Goal: Task Accomplishment & Management: Use online tool/utility

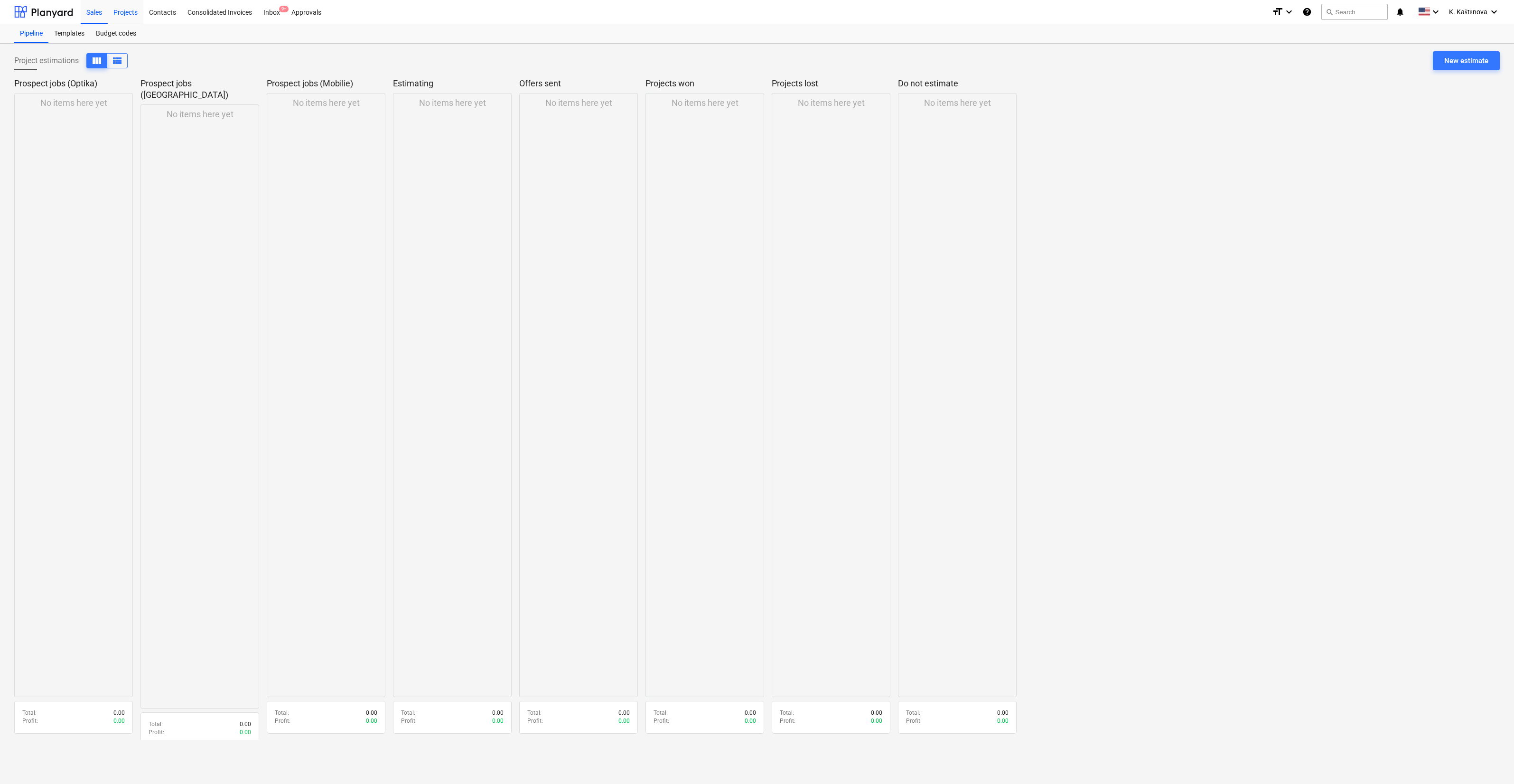
click at [124, 9] on div "Projects" at bounding box center [125, 11] width 36 height 24
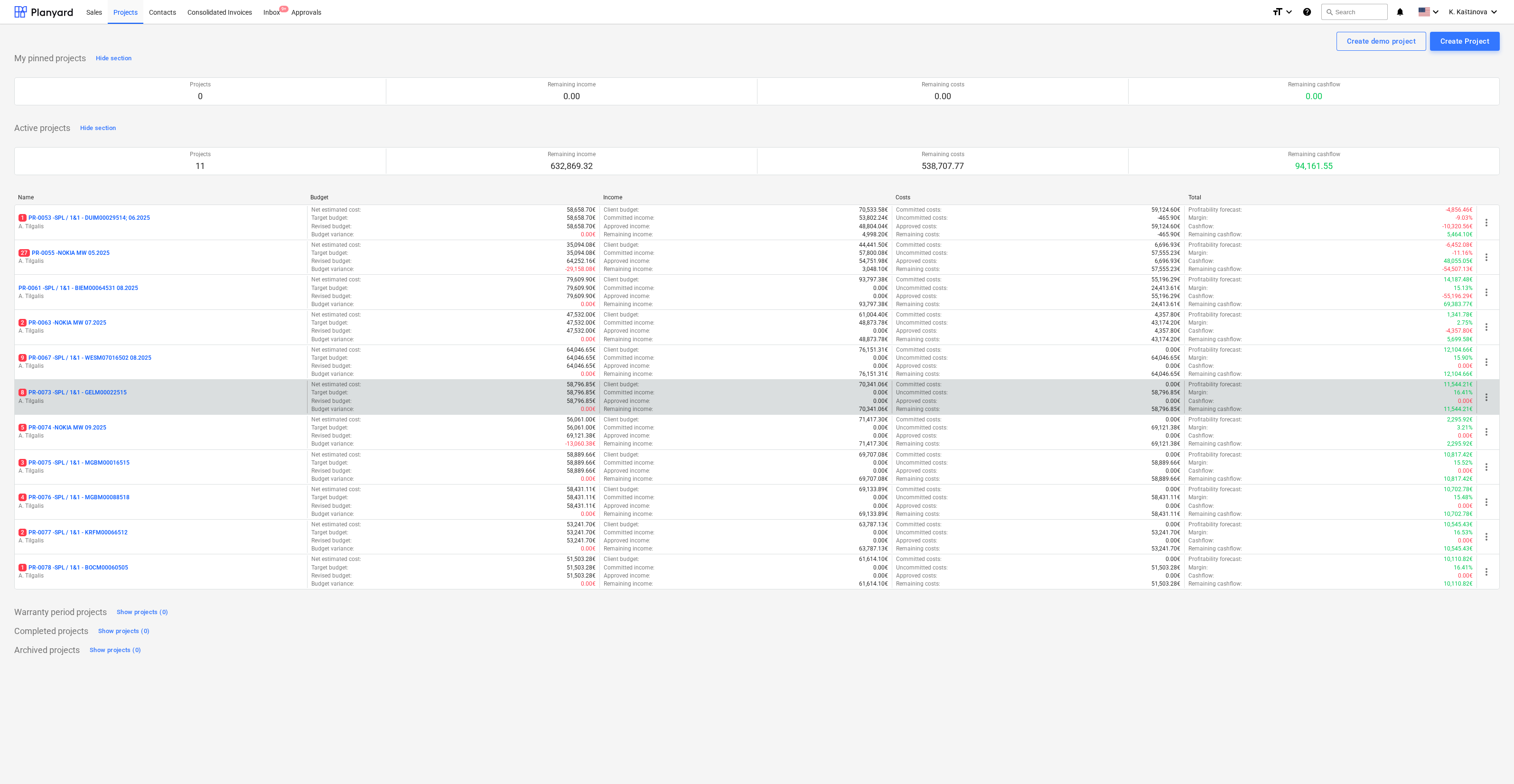
click at [193, 402] on p "A. Tilgalis" at bounding box center [160, 401] width 285 height 8
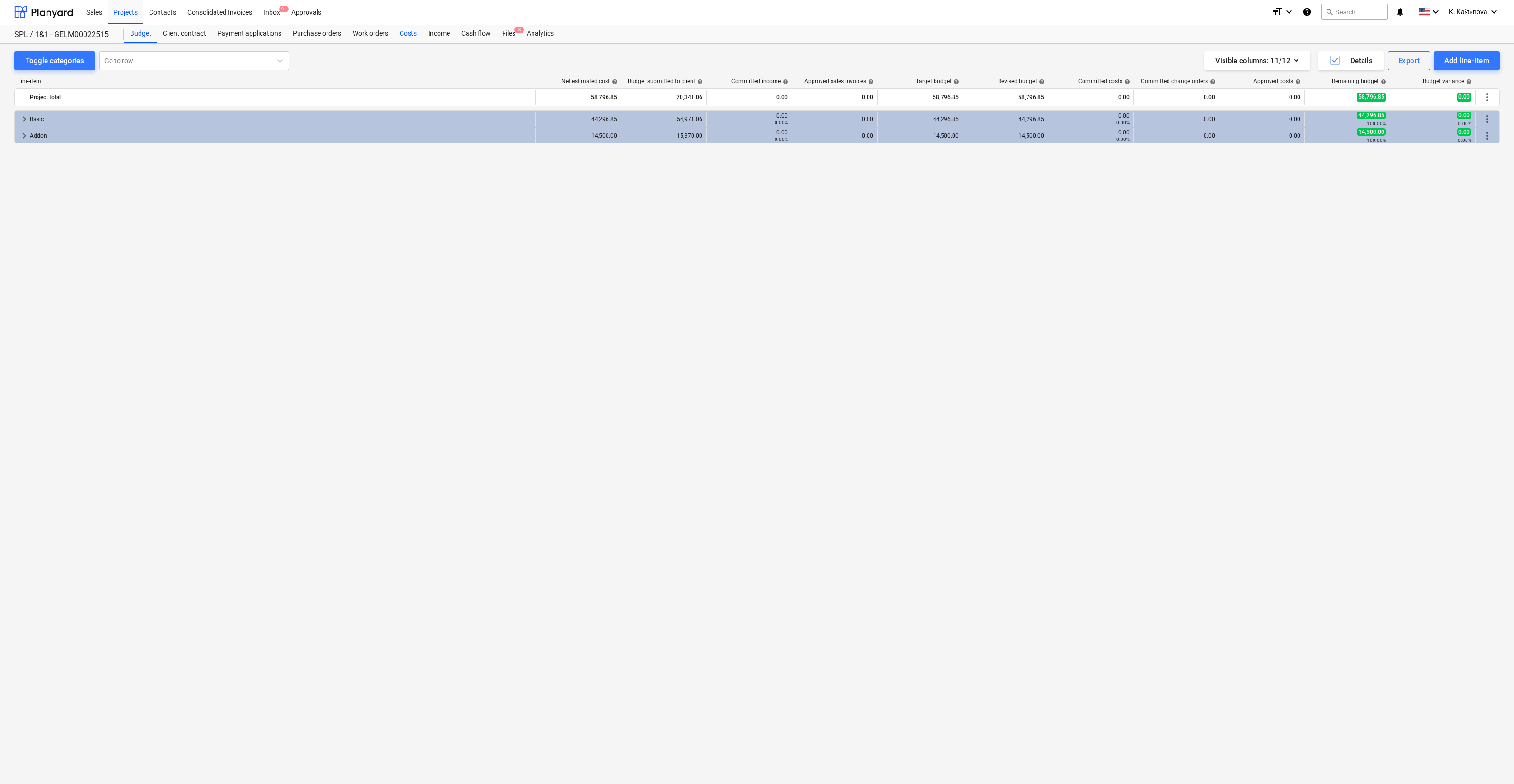
click at [411, 33] on div "Costs" at bounding box center [408, 33] width 28 height 19
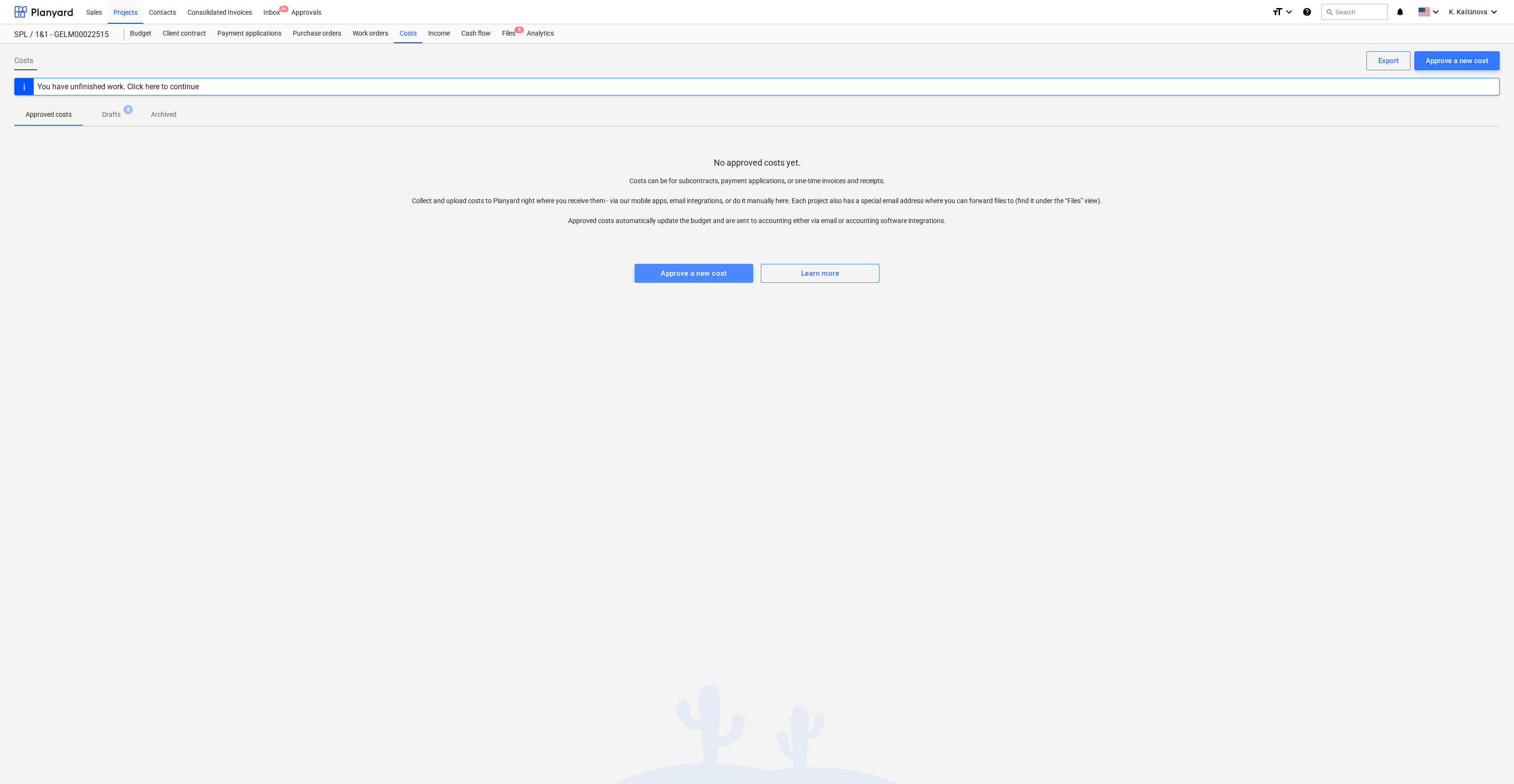
click at [687, 280] on button "Approve a new cost" at bounding box center [694, 273] width 119 height 19
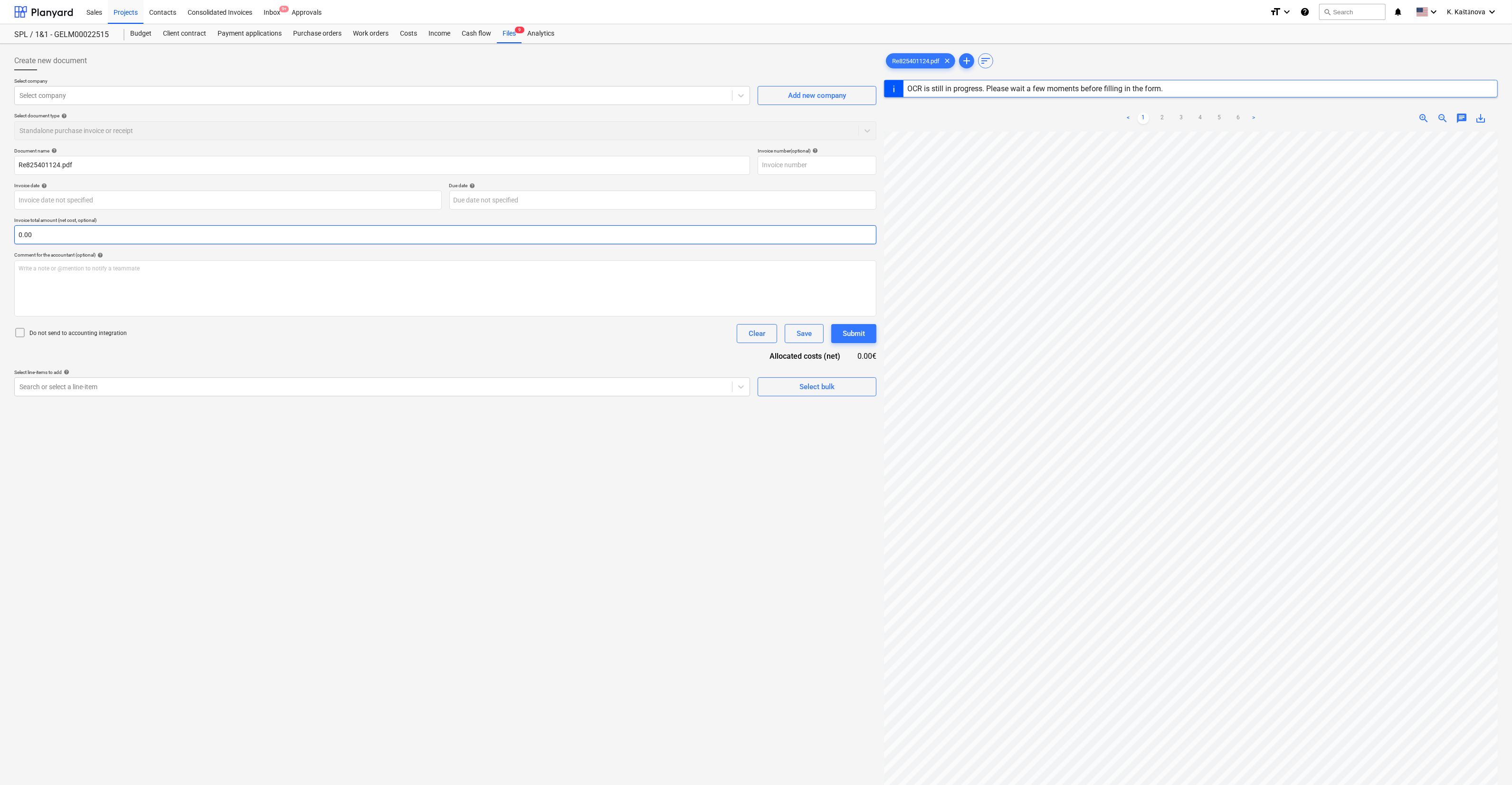
type input "825401124"
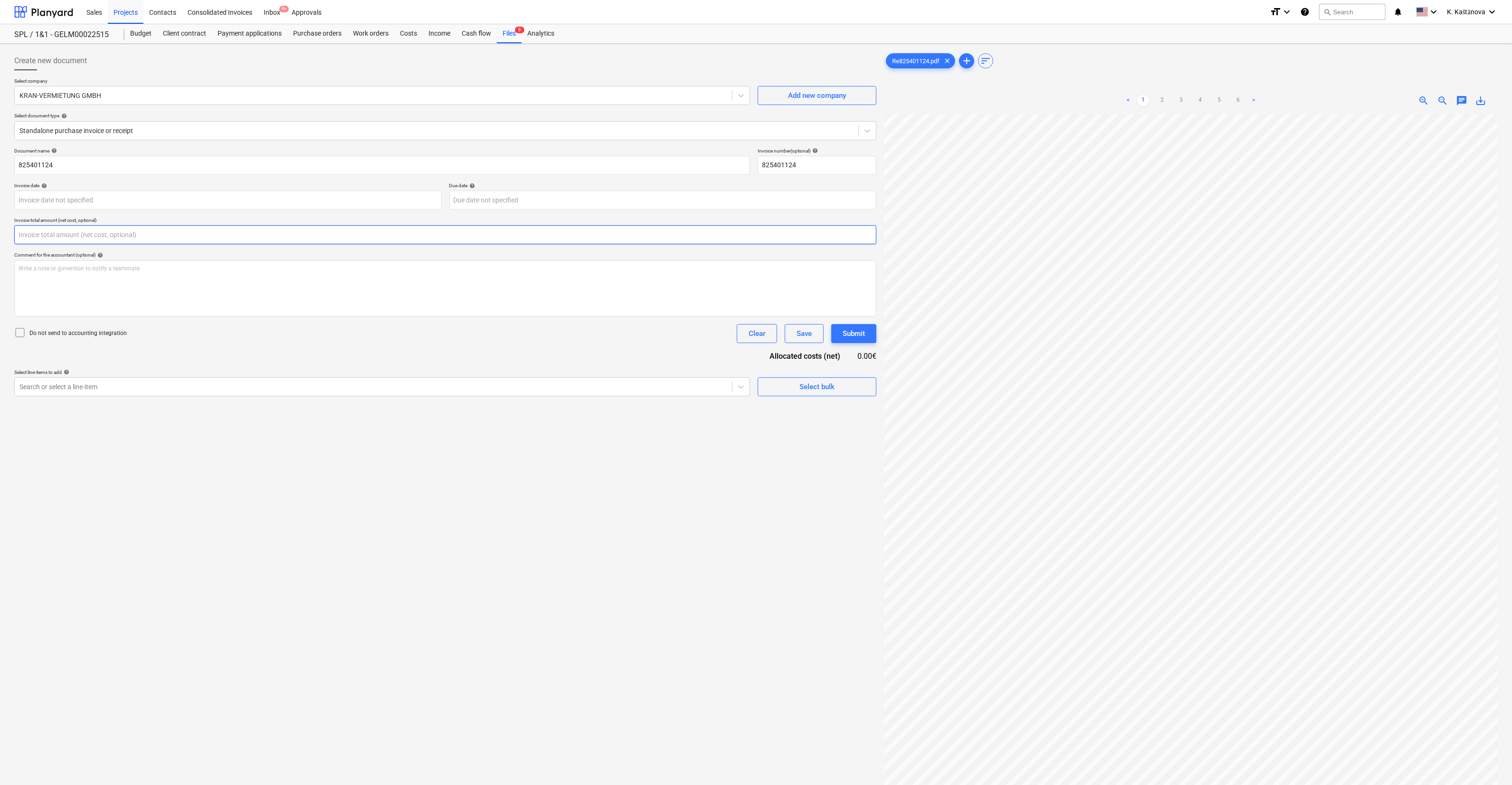
click at [42, 240] on input "text" at bounding box center [445, 235] width 862 height 19
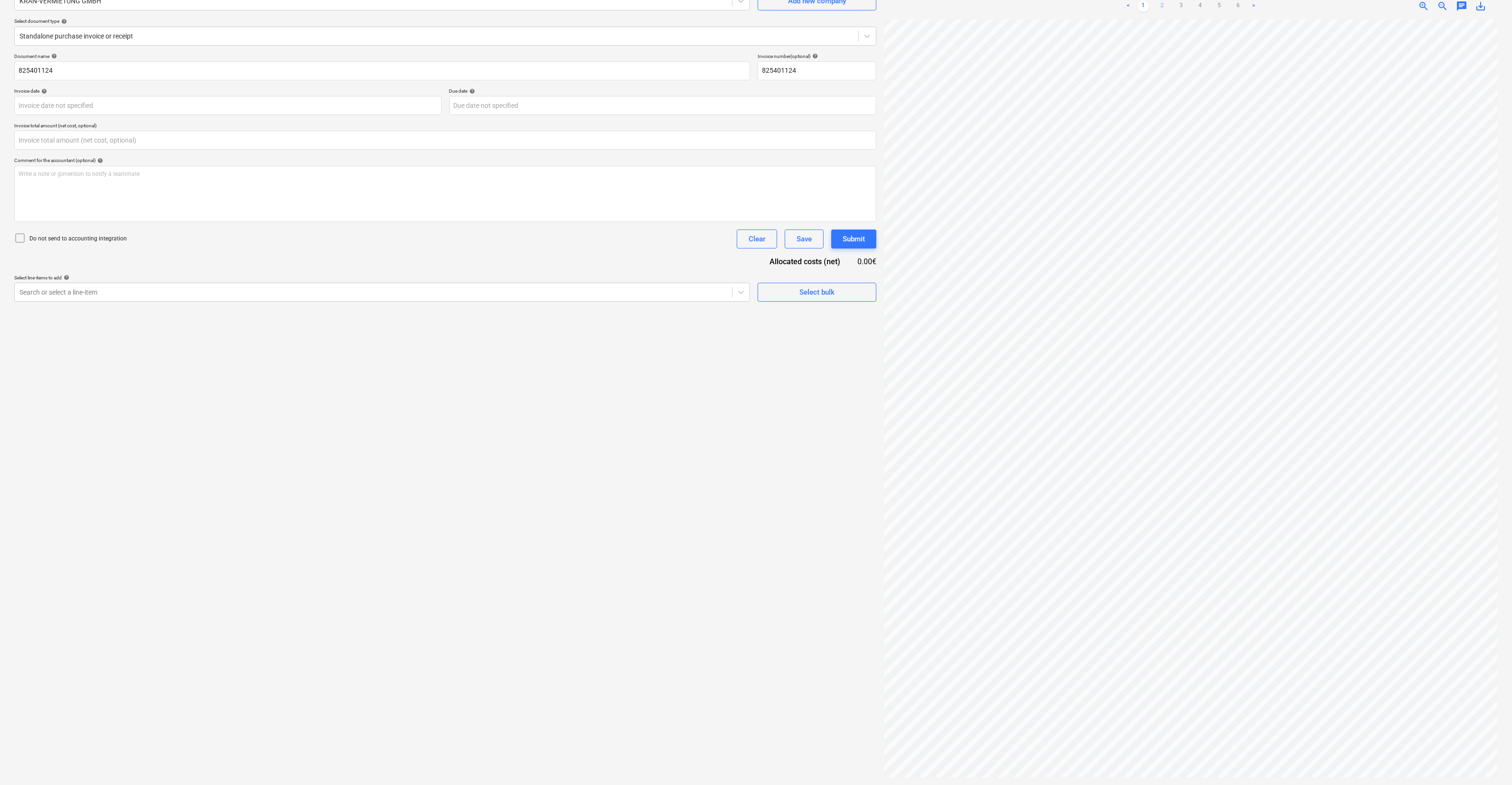
type input "0.00"
click at [1159, 5] on link "2" at bounding box center [1162, 6] width 11 height 11
click at [1181, 11] on link "3" at bounding box center [1181, 6] width 11 height 11
click at [1198, 11] on link "4" at bounding box center [1200, 6] width 11 height 11
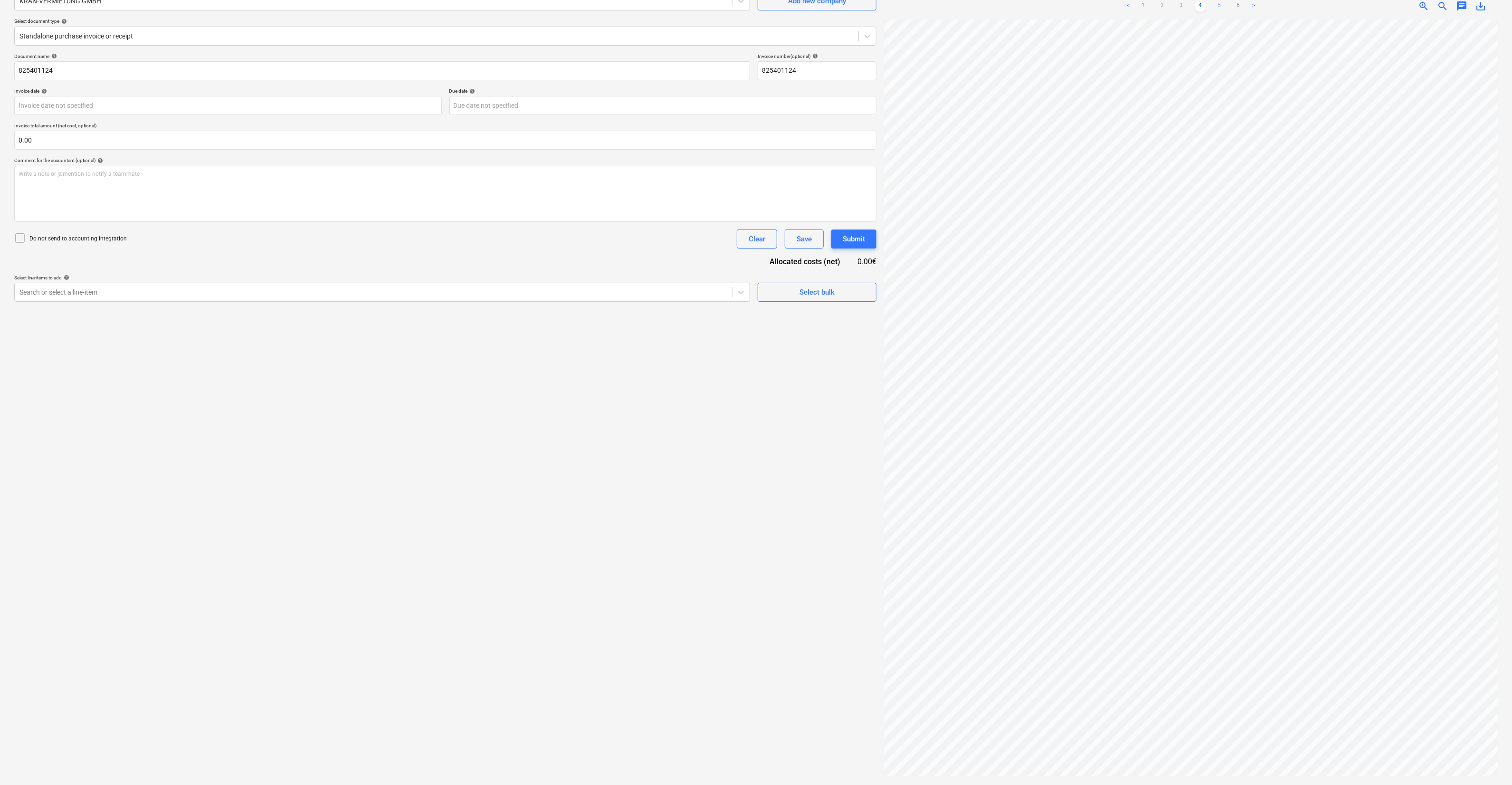
click at [1223, 6] on link "5" at bounding box center [1219, 6] width 11 height 11
click at [1235, 4] on link "6" at bounding box center [1238, 6] width 11 height 11
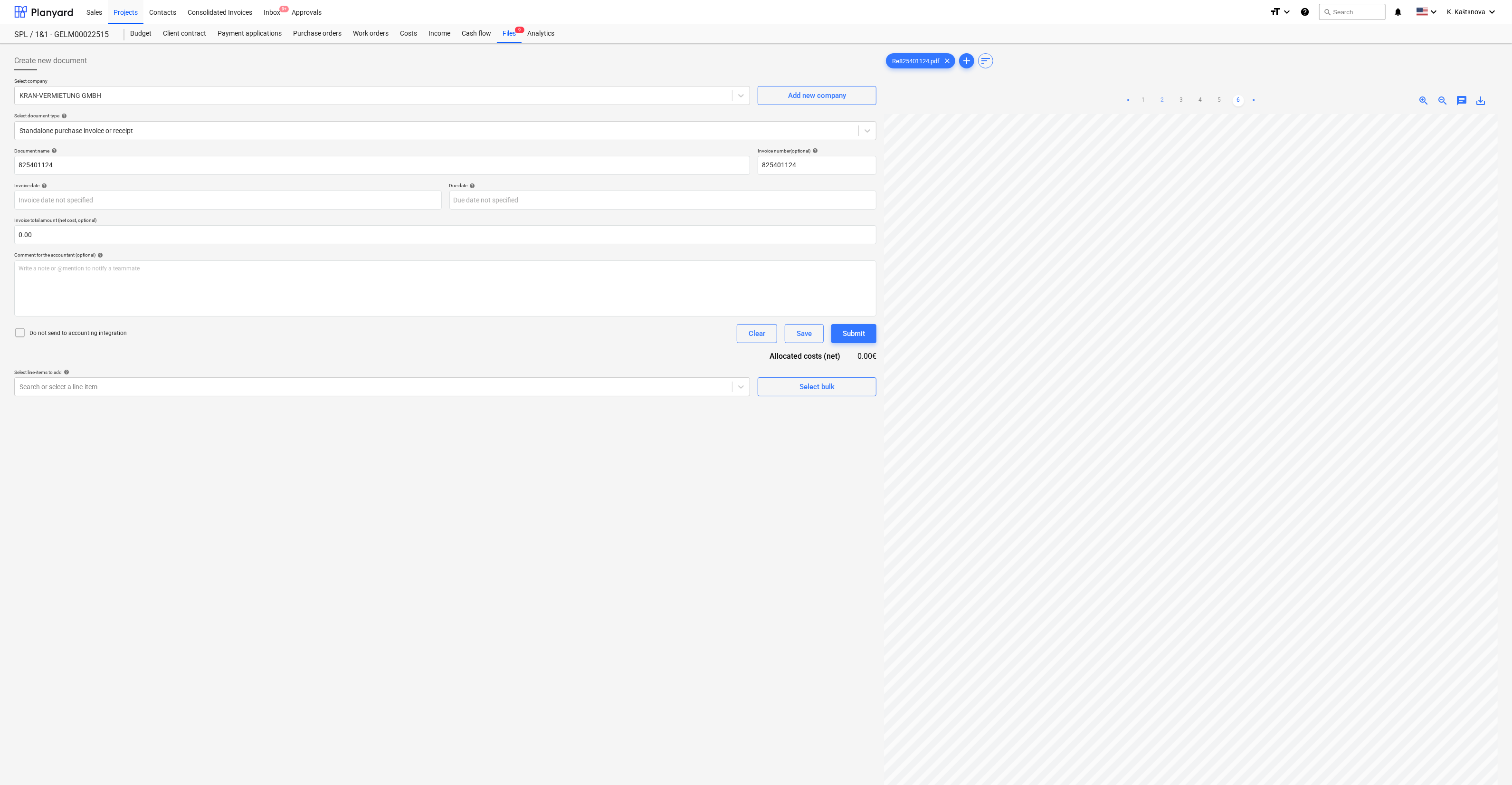
click at [1164, 106] on link "2" at bounding box center [1162, 101] width 11 height 11
click at [1144, 99] on link "1" at bounding box center [1143, 101] width 11 height 11
click at [1161, 98] on link "2" at bounding box center [1162, 101] width 11 height 11
click at [1179, 100] on link "3" at bounding box center [1181, 101] width 11 height 11
click at [1161, 98] on link "2" at bounding box center [1162, 101] width 11 height 11
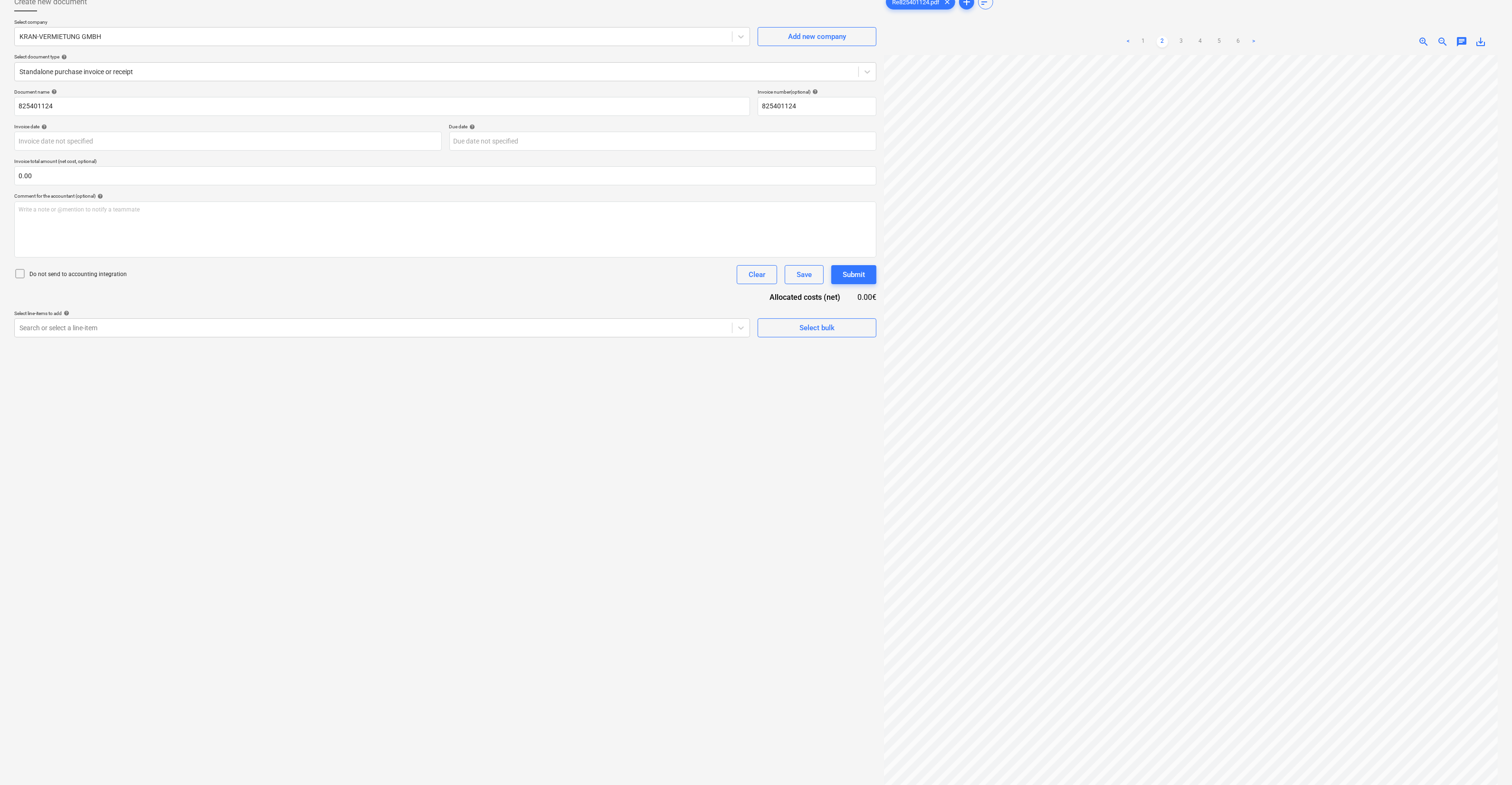
click at [1179, 31] on div "< 1 2 3 4 5 6 >" at bounding box center [1191, 41] width 199 height 26
click at [1183, 40] on link "3" at bounding box center [1181, 41] width 11 height 11
click at [1195, 43] on link "4" at bounding box center [1200, 41] width 11 height 11
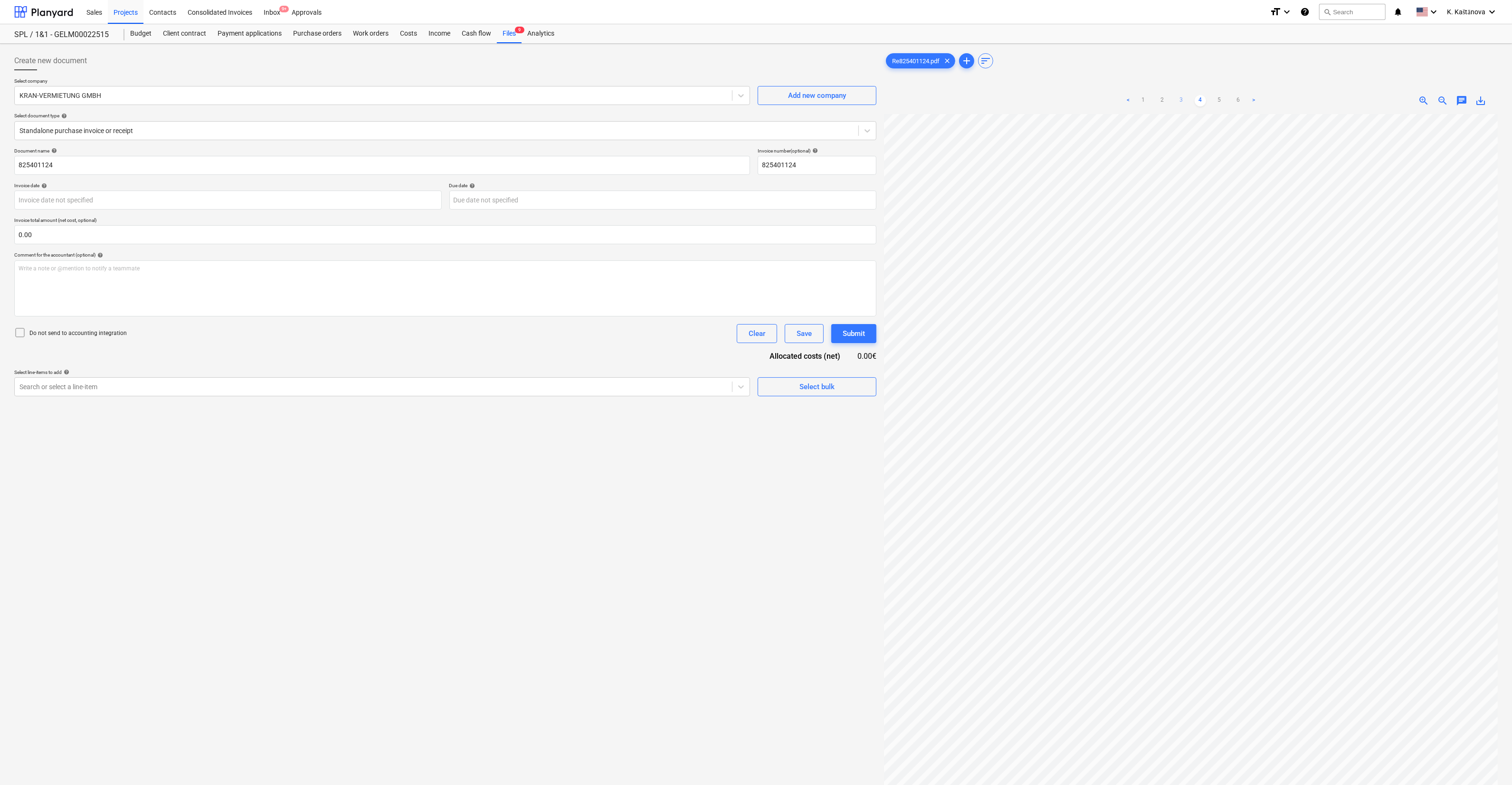
click at [1176, 100] on link "3" at bounding box center [1181, 101] width 11 height 11
click at [1164, 98] on link "2" at bounding box center [1162, 101] width 11 height 11
click at [1142, 100] on link "1" at bounding box center [1143, 101] width 11 height 11
click at [1205, 98] on link "4" at bounding box center [1200, 101] width 11 height 11
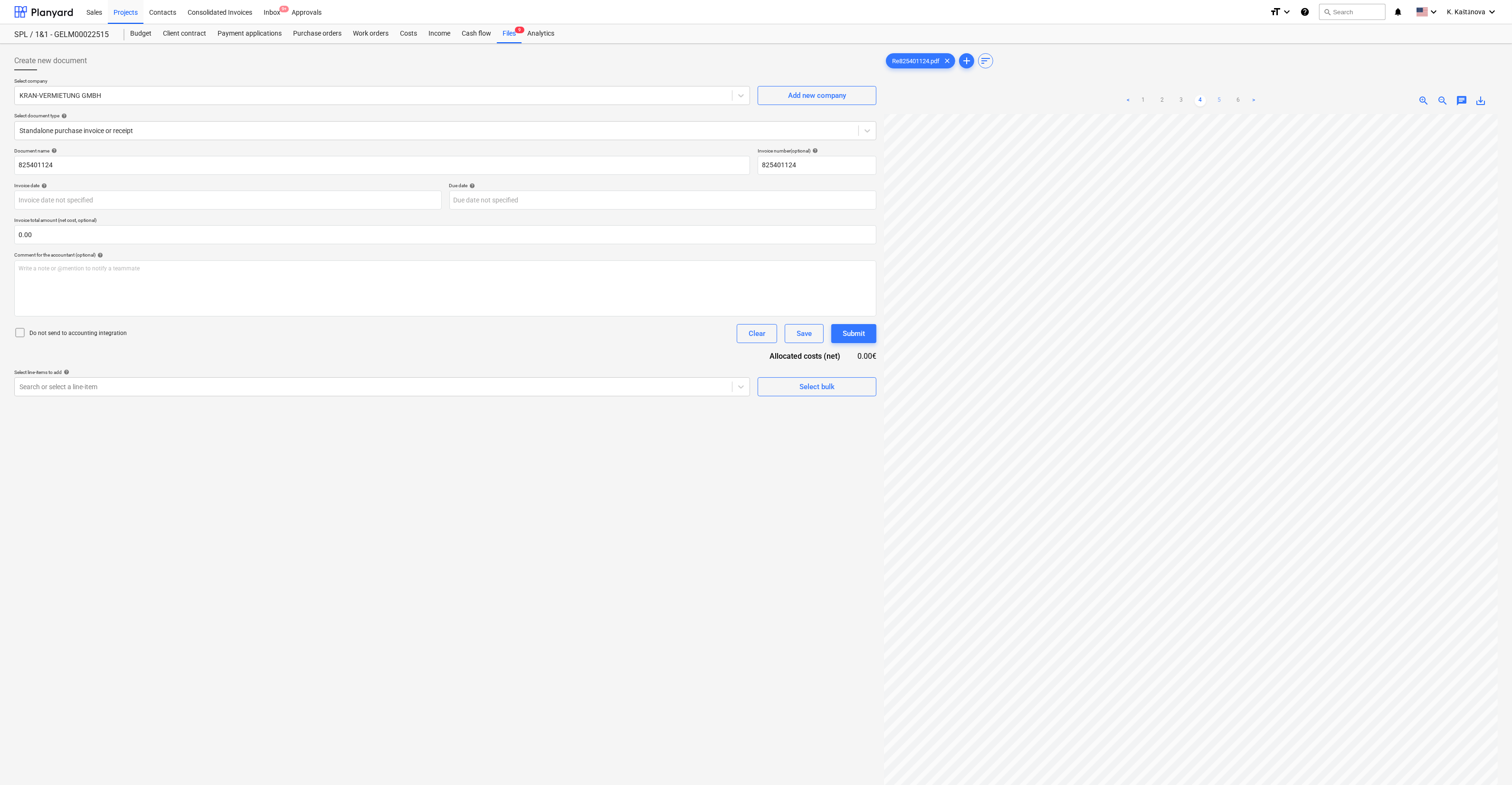
click at [1216, 99] on link "5" at bounding box center [1219, 101] width 11 height 11
click at [1202, 98] on link "4" at bounding box center [1200, 101] width 11 height 11
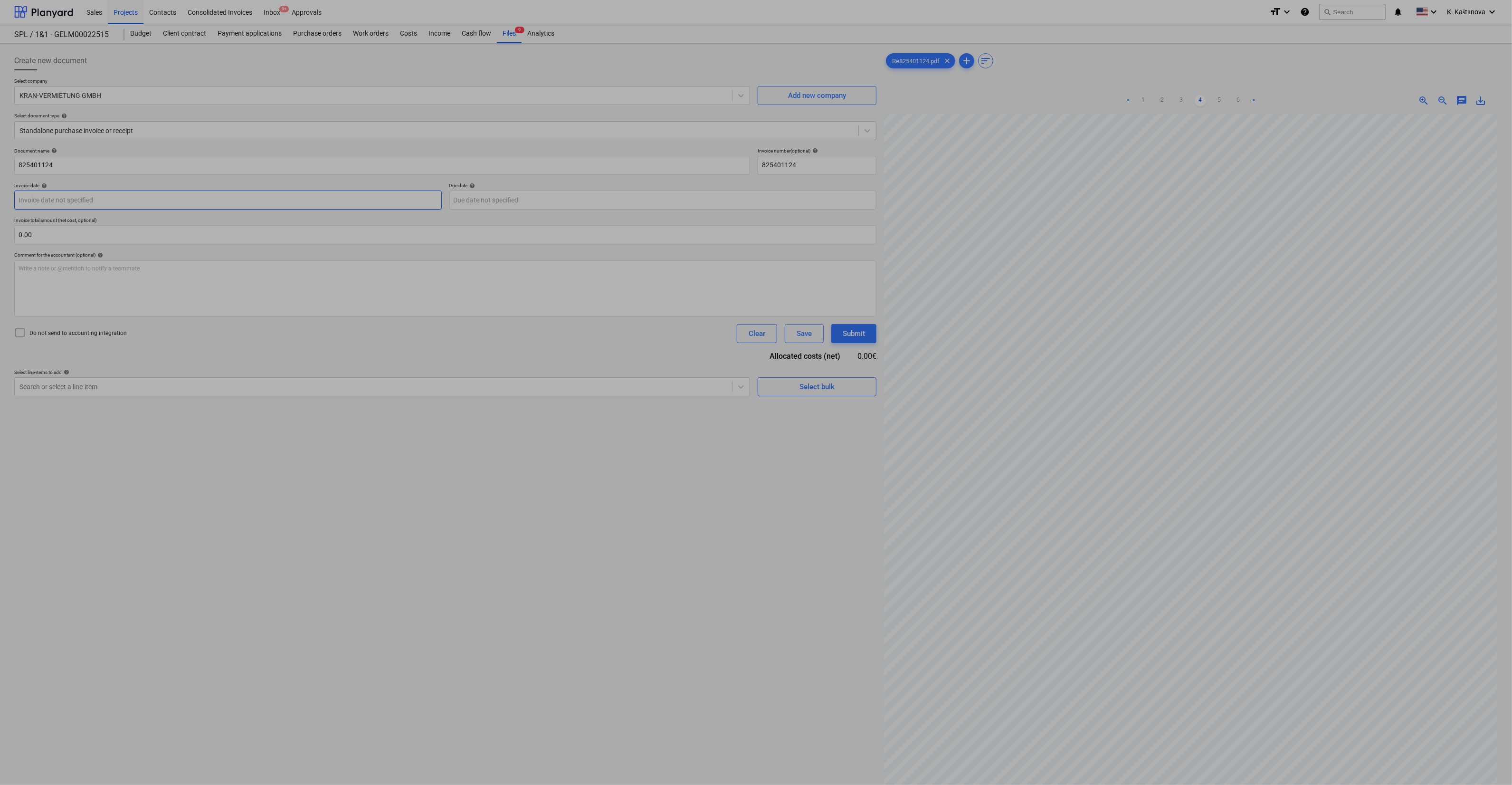
click at [328, 191] on body "Sales Projects Contacts Consolidated Invoices Inbox 9+ Approvals format_size ke…" at bounding box center [756, 392] width 1512 height 785
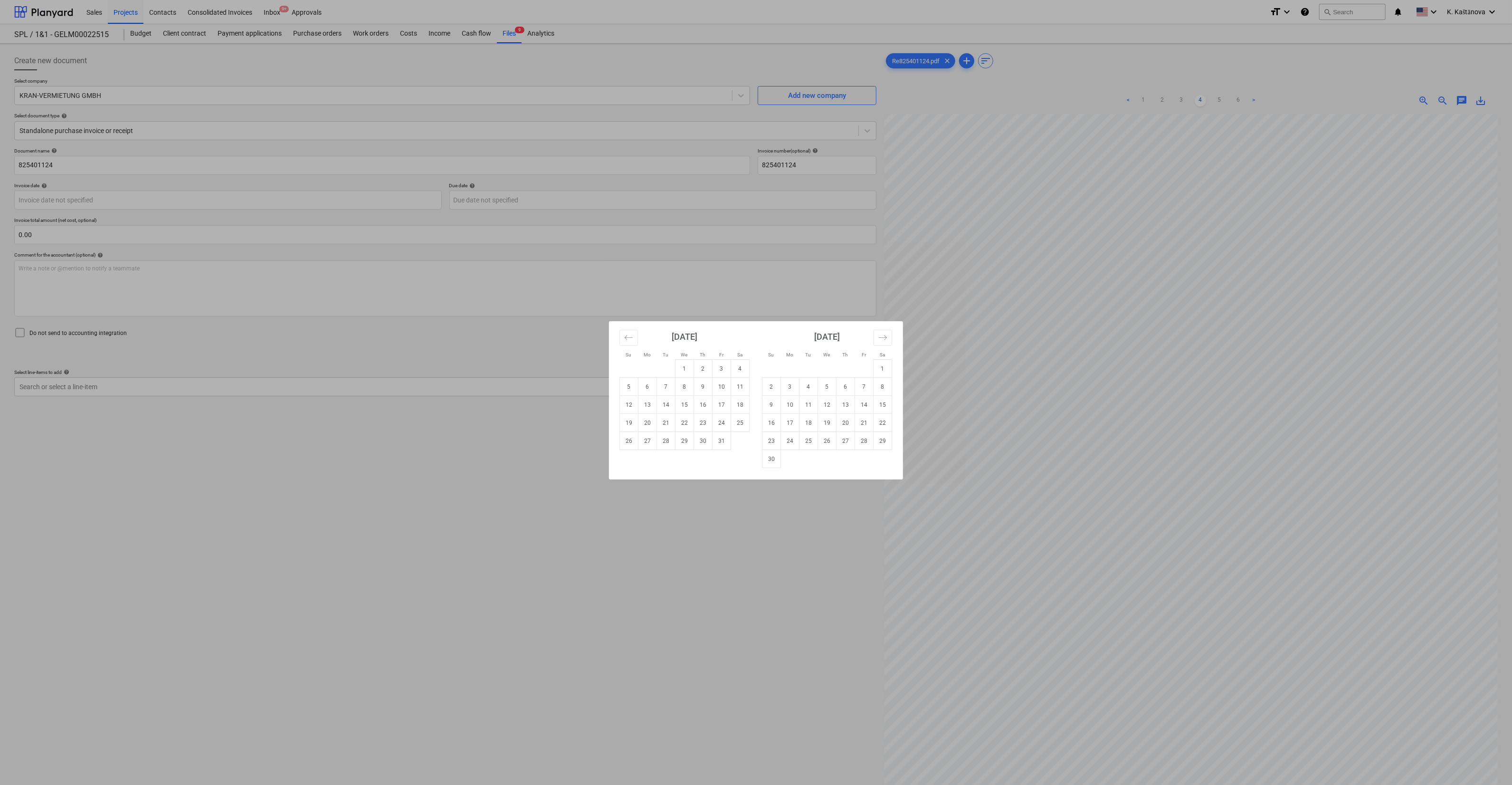
click at [335, 374] on div "Su Mo Tu We Th Fr Sa Su Mo Tu We Th Fr Sa [DATE] 1 2 3 4 5 6 7 8 9 10 11 12 13 …" at bounding box center [756, 392] width 1512 height 785
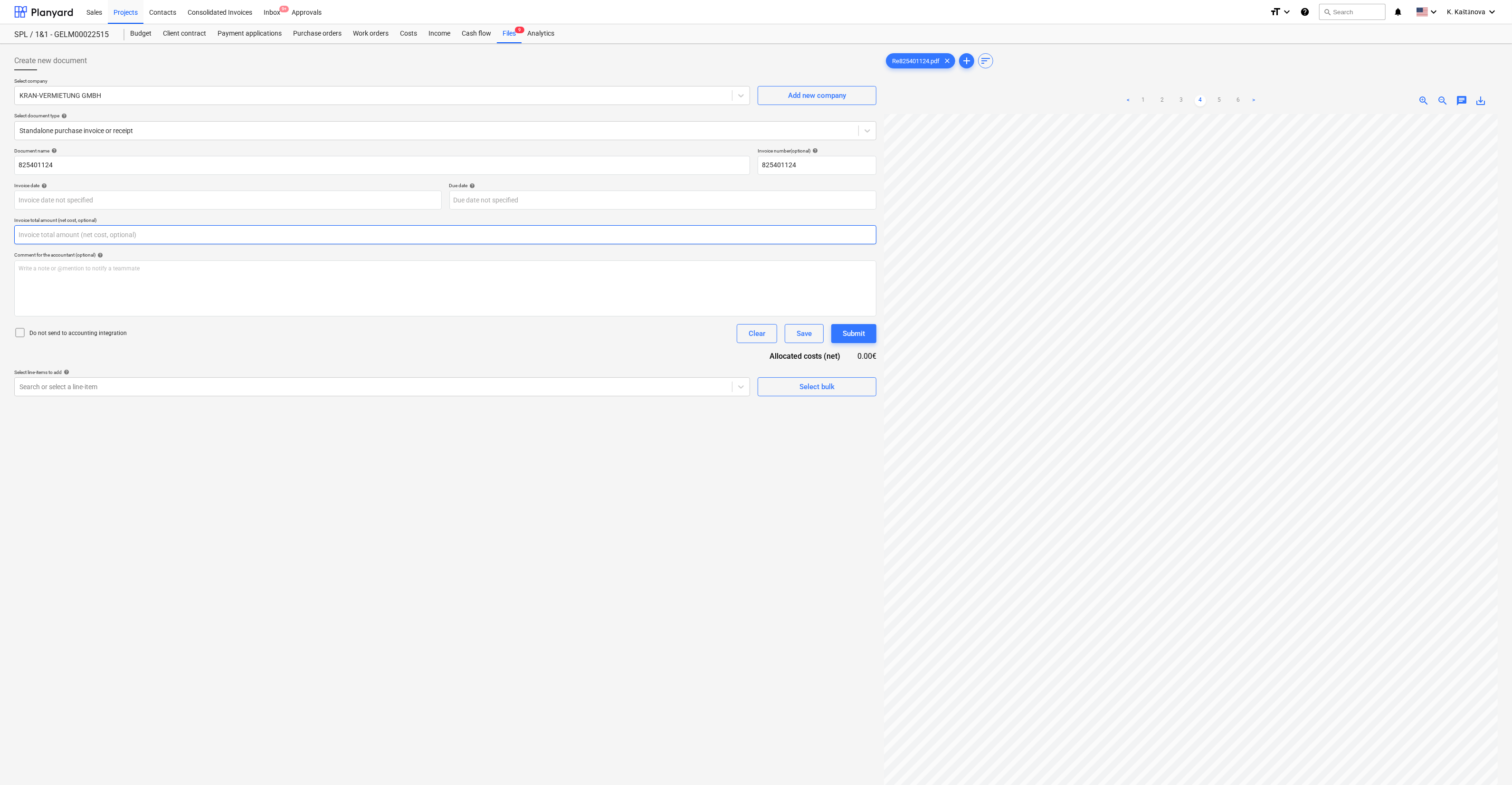
click at [229, 233] on input "text" at bounding box center [445, 235] width 862 height 19
type input "4,349.68"
click at [102, 398] on div "Select line-items to add help" at bounding box center [382, 396] width 736 height 6
click at [95, 409] on div at bounding box center [373, 411] width 708 height 9
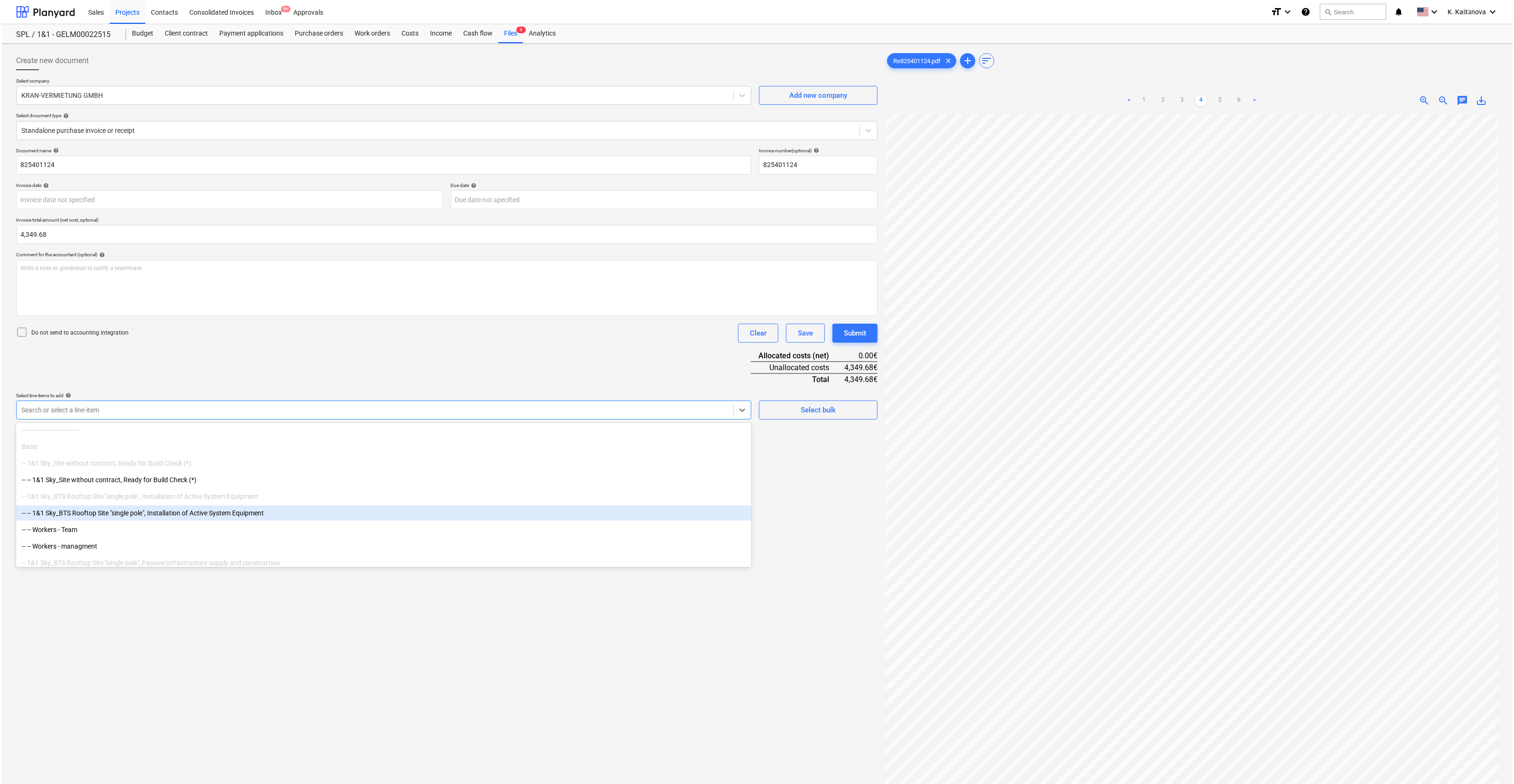
scroll to position [95, 0]
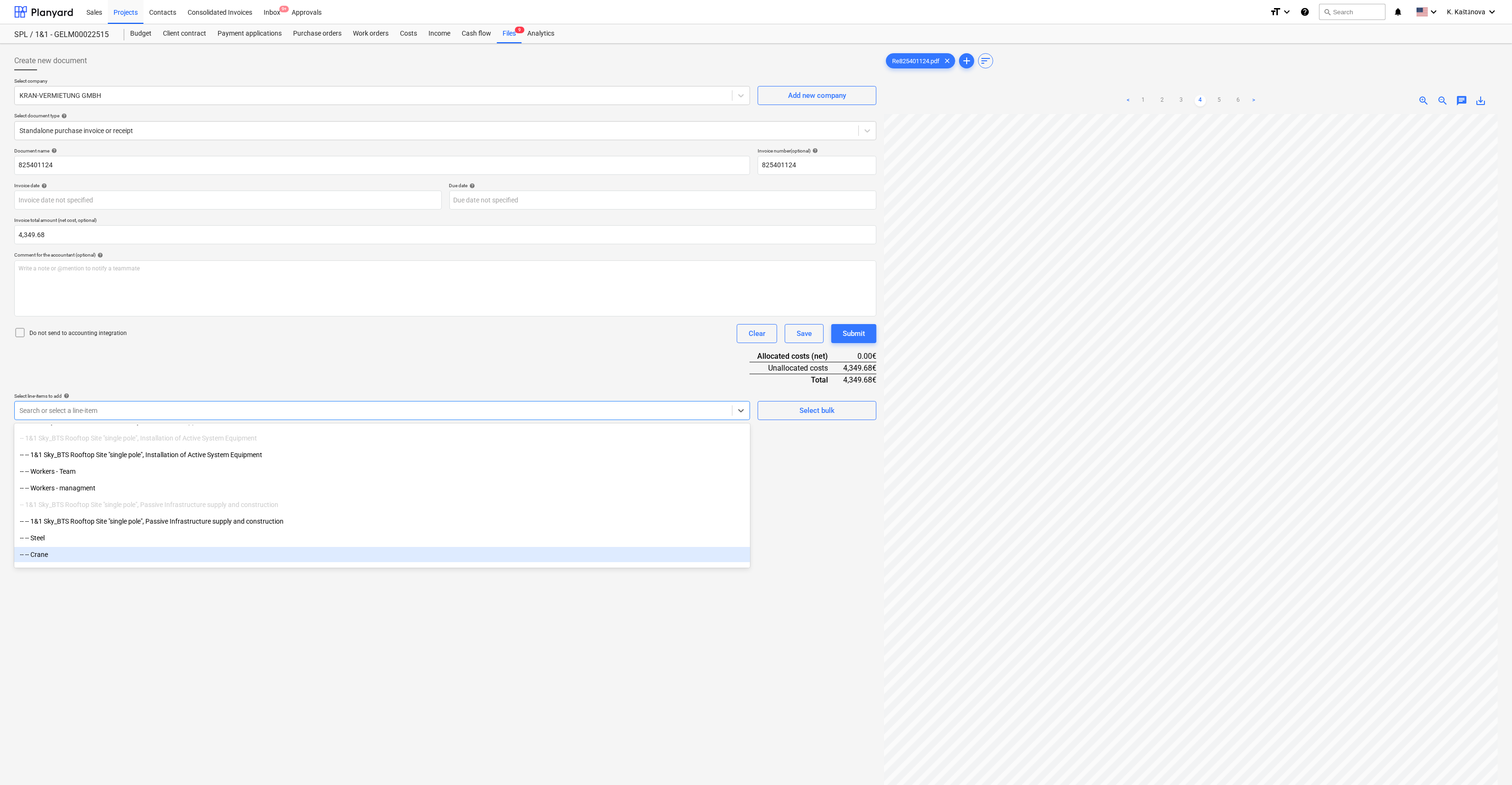
click at [51, 551] on div "-- -- Crane" at bounding box center [382, 554] width 736 height 15
click at [569, 350] on div "Document name help 825401124 Invoice number (optional) help 825401124 Invoice d…" at bounding box center [445, 315] width 862 height 335
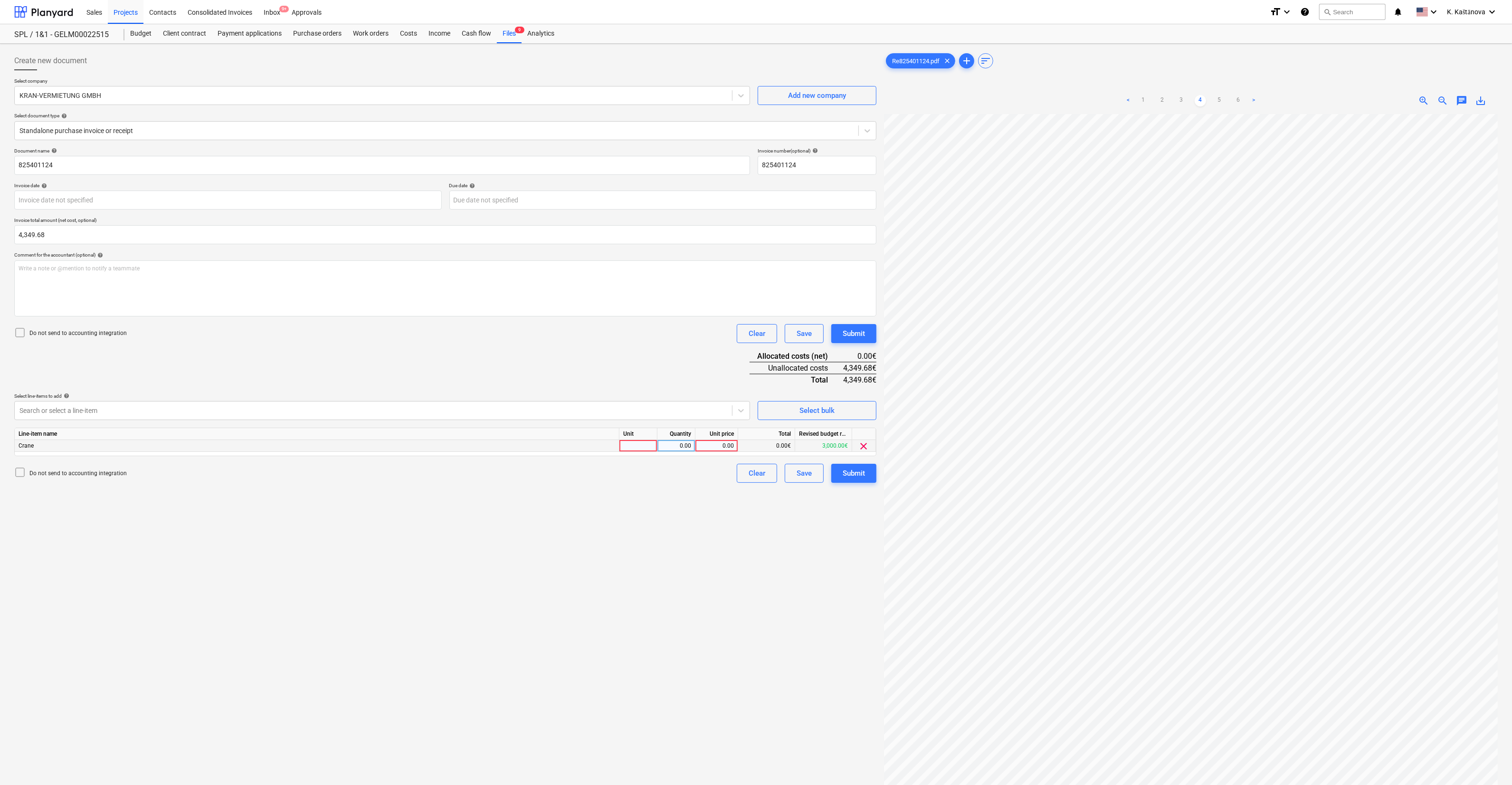
click at [646, 445] on div at bounding box center [638, 446] width 38 height 12
type input "Objkets"
type input "4349,68"
click at [742, 527] on div "Create new document Select company KRAN-VERMIETUNG GMBH Add new company Select …" at bounding box center [445, 462] width 870 height 829
click at [734, 443] on div "0.00" at bounding box center [717, 446] width 35 height 12
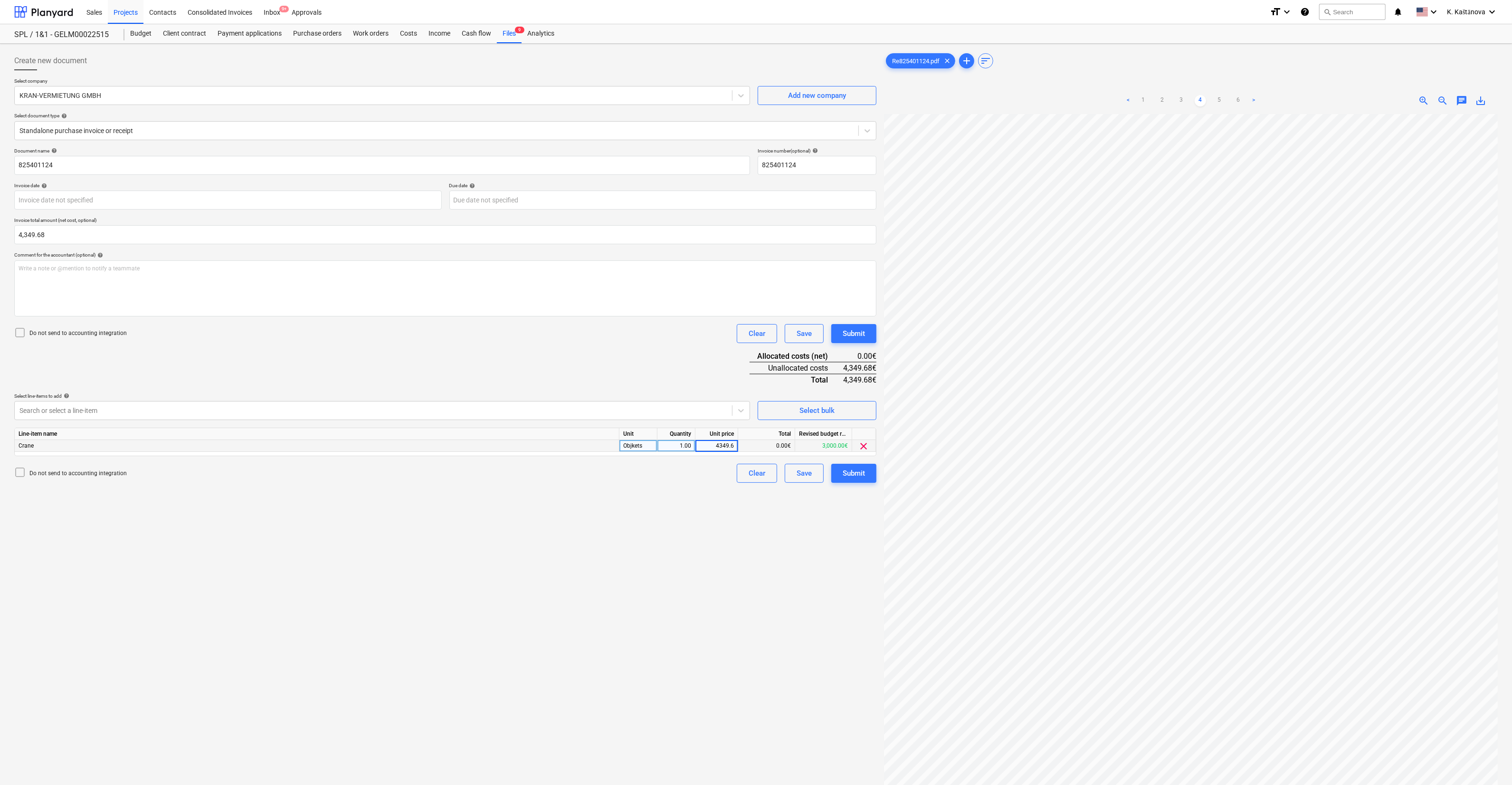
type input "4349.68"
click at [709, 515] on div "Create new document Select company KRAN-VERMIETUNG GMBH Add new company Select …" at bounding box center [445, 462] width 870 height 829
click at [801, 468] on div "Save" at bounding box center [804, 473] width 15 height 12
